Goal: Task Accomplishment & Management: Complete application form

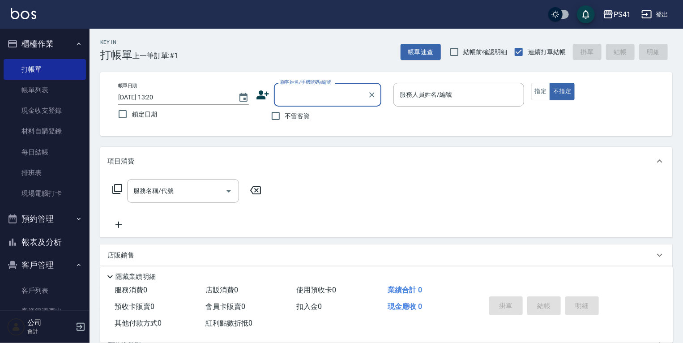
click at [58, 276] on button "客戶管理" at bounding box center [45, 264] width 82 height 23
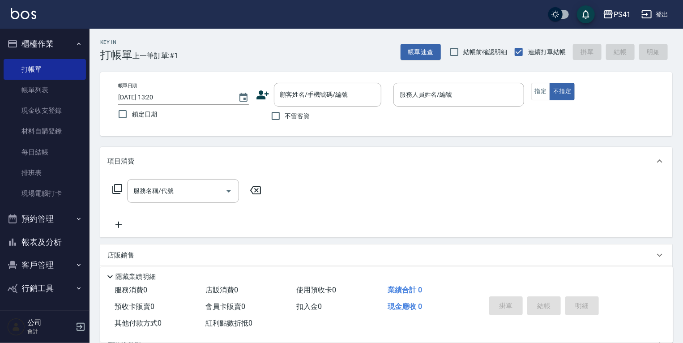
click at [58, 288] on button "行銷工具" at bounding box center [45, 288] width 82 height 23
click at [62, 267] on button "客戶管理" at bounding box center [45, 264] width 82 height 23
click at [52, 286] on link "客戶列表" at bounding box center [45, 290] width 82 height 21
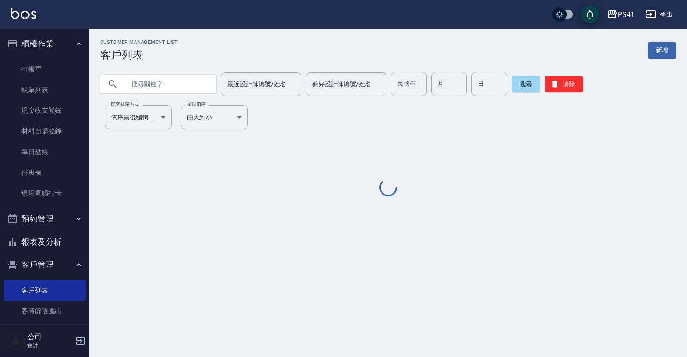
click at [175, 81] on input "text" at bounding box center [167, 84] width 84 height 24
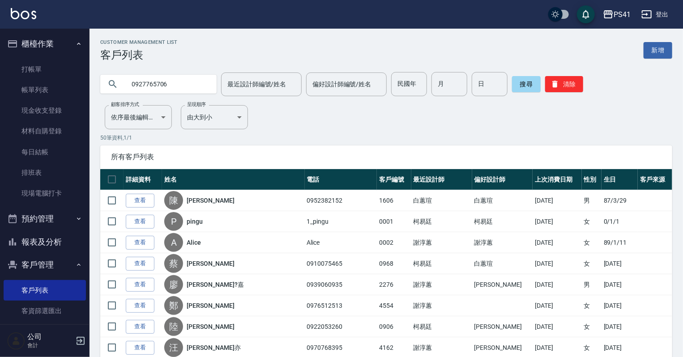
type input "0927765706"
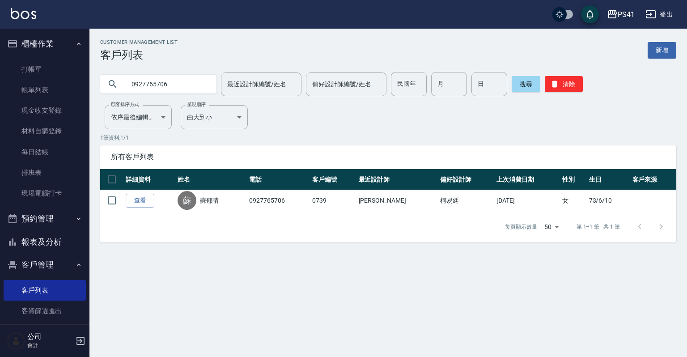
click at [253, 261] on div "Customer Management List 客戶列表 新增 0927765706 最近設計師編號/姓名 最近設計師編號/姓名 偏好設計師編號/姓名 偏好…" at bounding box center [343, 178] width 687 height 357
click at [25, 59] on link "打帳單" at bounding box center [45, 69] width 82 height 21
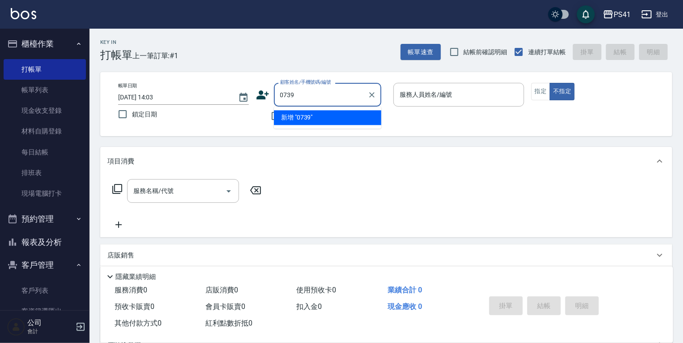
type input "0739"
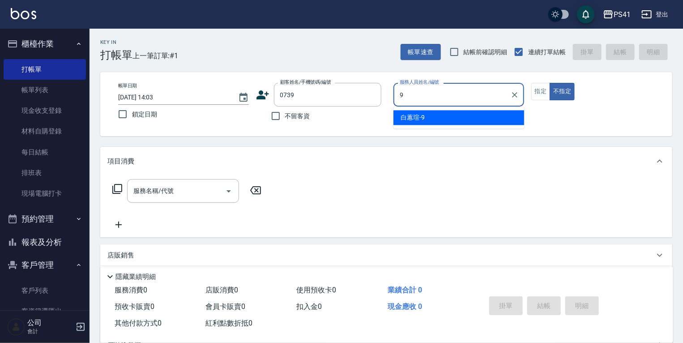
type input "白蕙瑄-9"
type button "false"
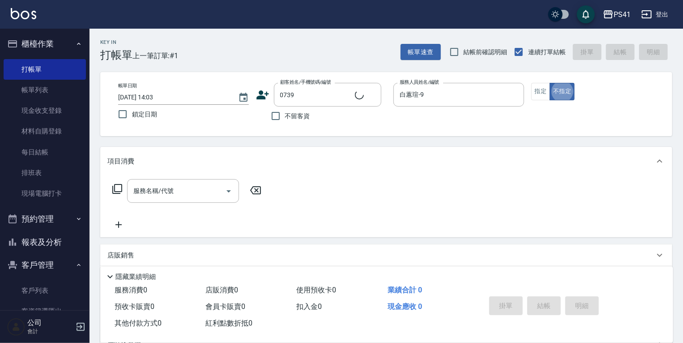
type input "[PERSON_NAME]/0927765706/0739"
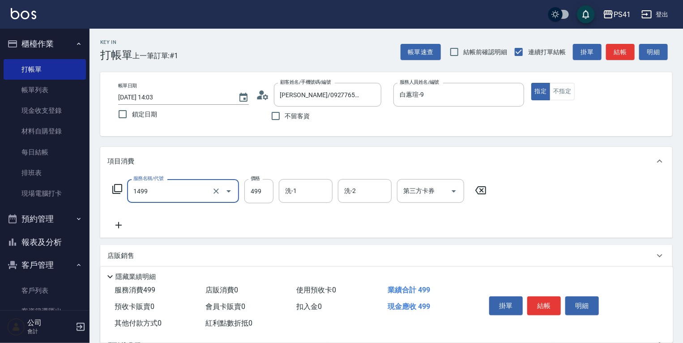
type input "活氧毛囊淨化髮浴(1499)"
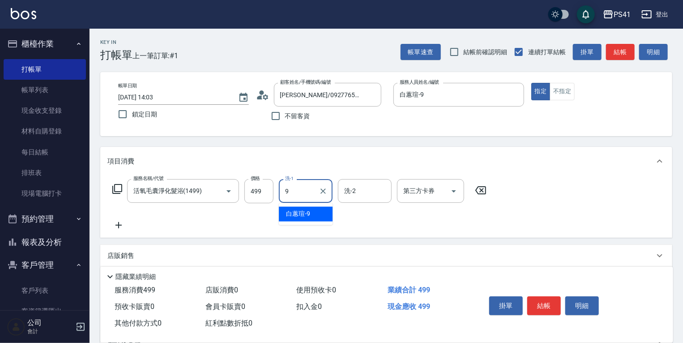
type input "白蕙瑄-9"
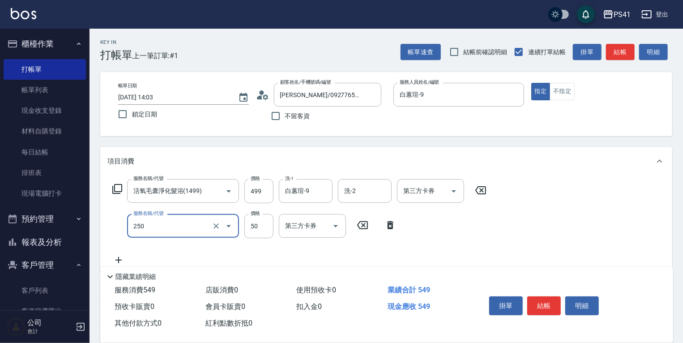
type input "剪瀏海(250)"
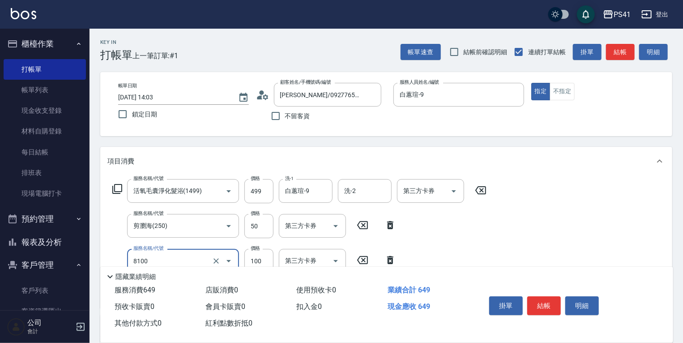
type input "電棒 夾直 玉米鬚(8100)"
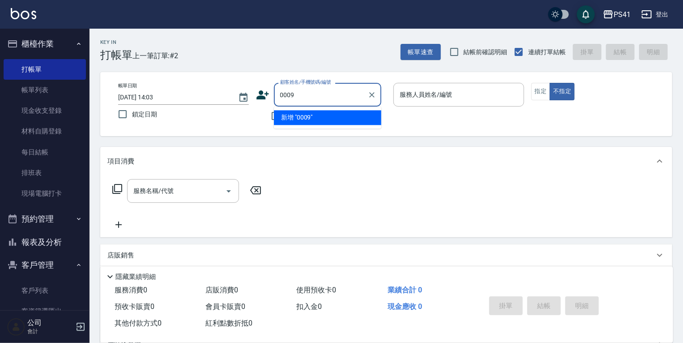
type input "0009"
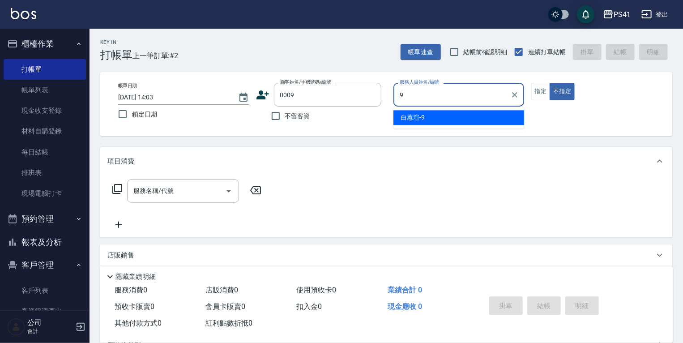
type input "白蕙瑄-9"
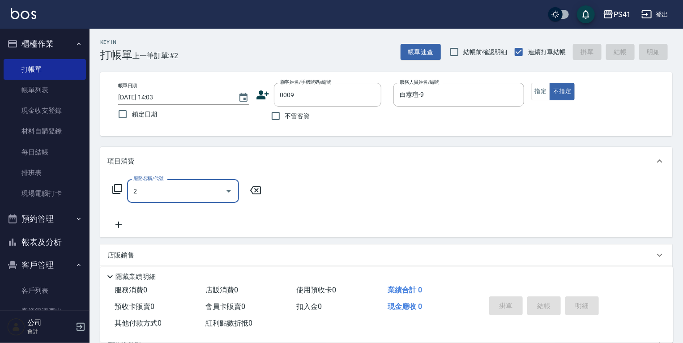
type input "21"
type input "白白/9_白白/0009"
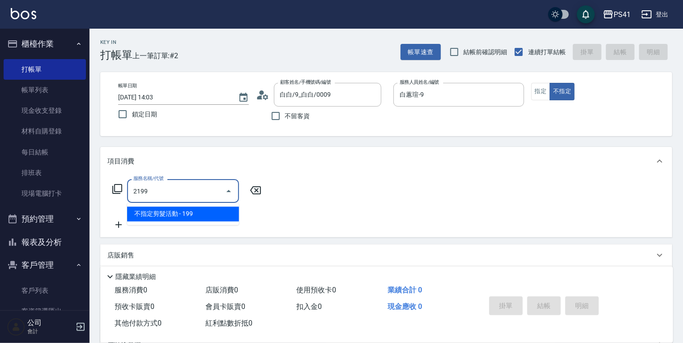
type input "不指定剪髮活動(2199)"
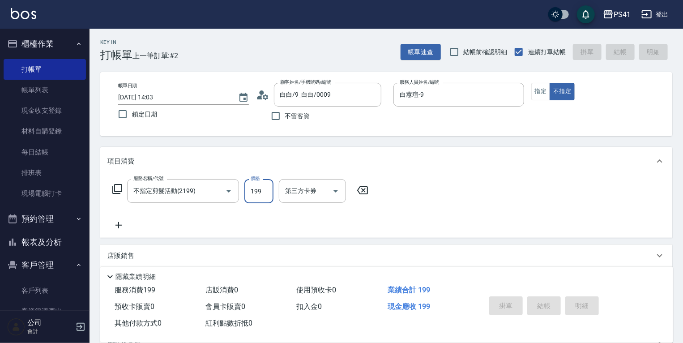
type input "[DATE] 14:19"
